Goal: Navigation & Orientation: Find specific page/section

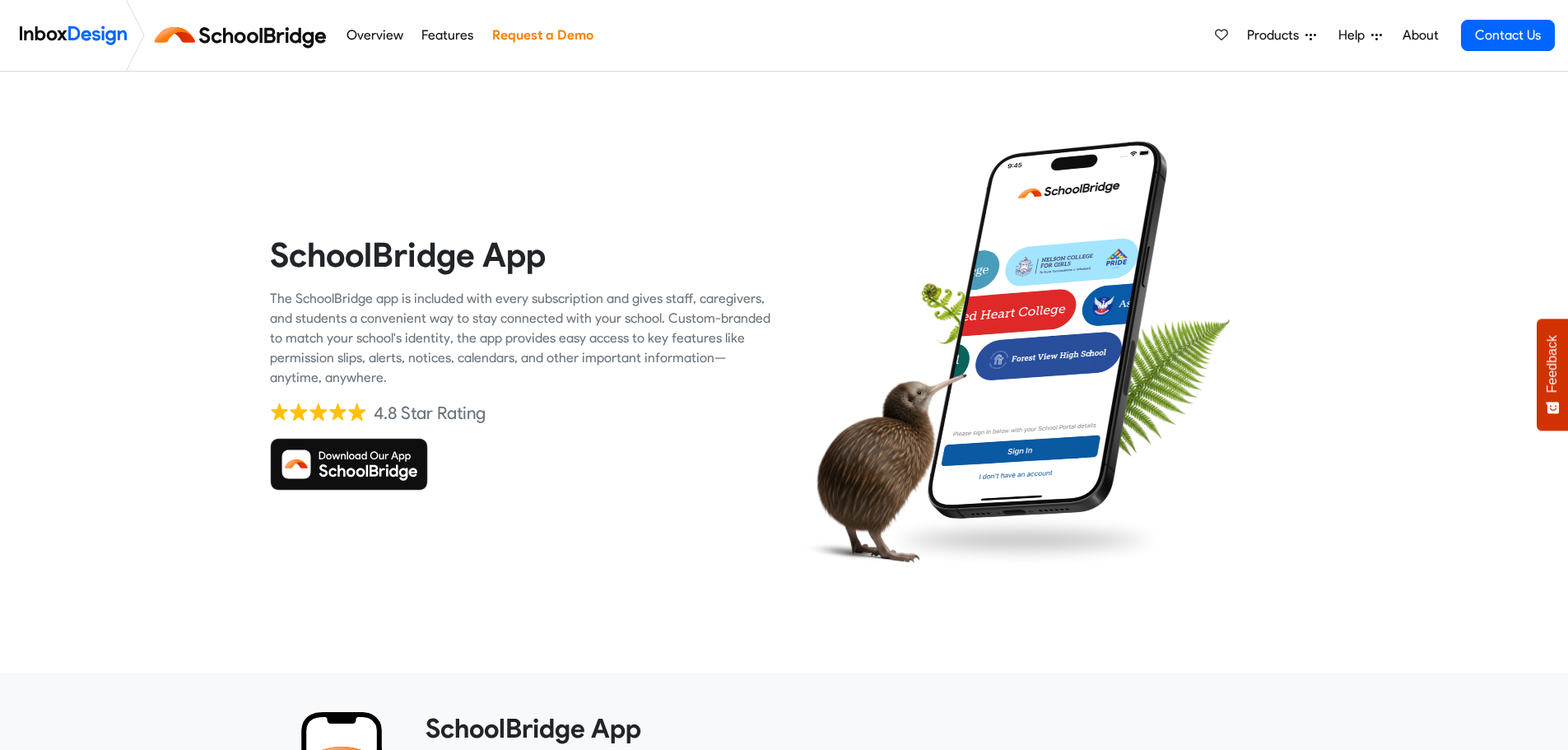
drag, startPoint x: 0, startPoint y: 0, endPoint x: 327, endPoint y: 462, distance: 566.0
click at [327, 462] on img at bounding box center [349, 464] width 158 height 52
click at [56, 39] on img at bounding box center [73, 35] width 107 height 33
